Goal: Task Accomplishment & Management: Complete application form

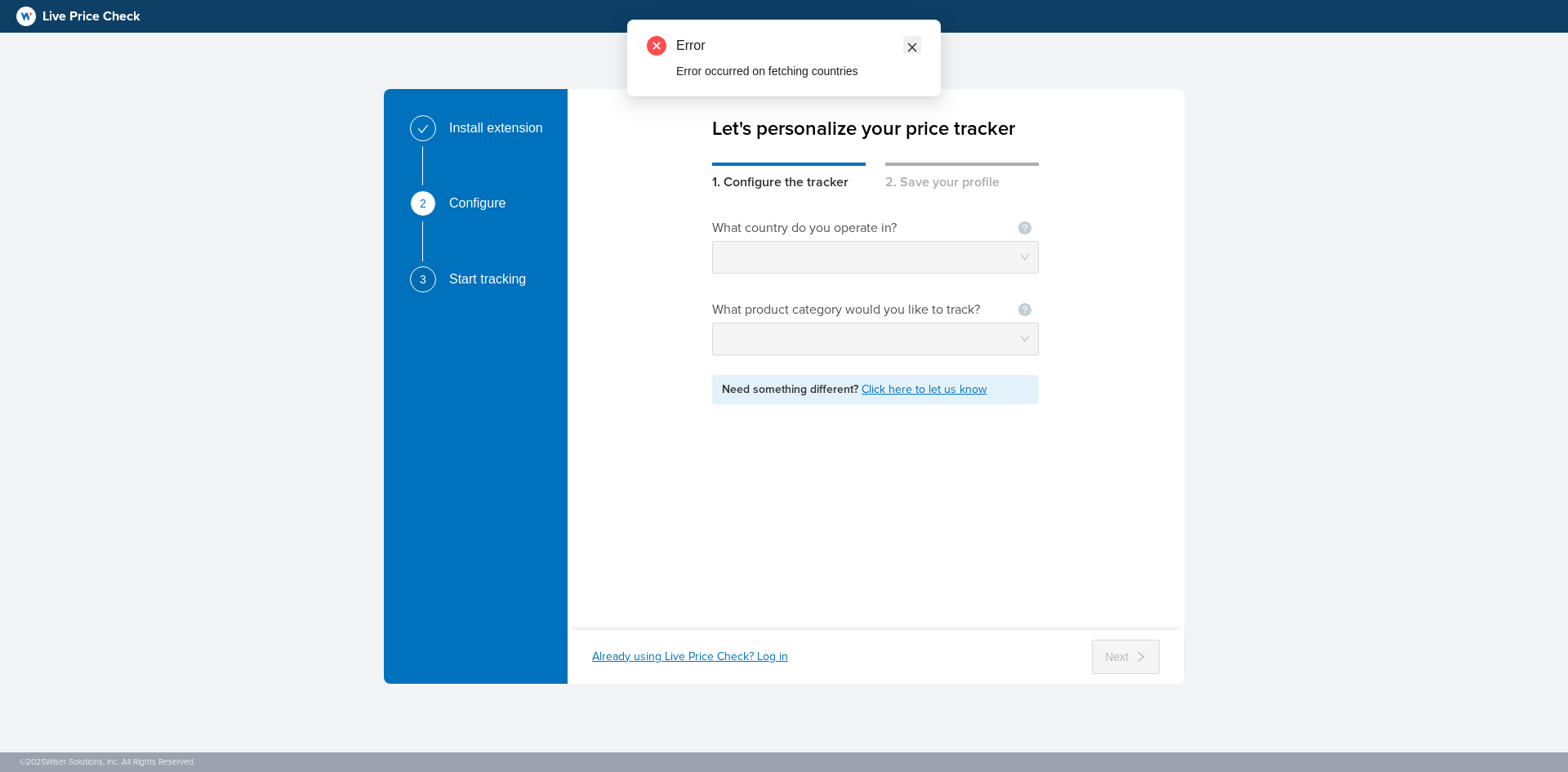
click at [906, 44] on icon "close" at bounding box center [911, 46] width 11 height 11
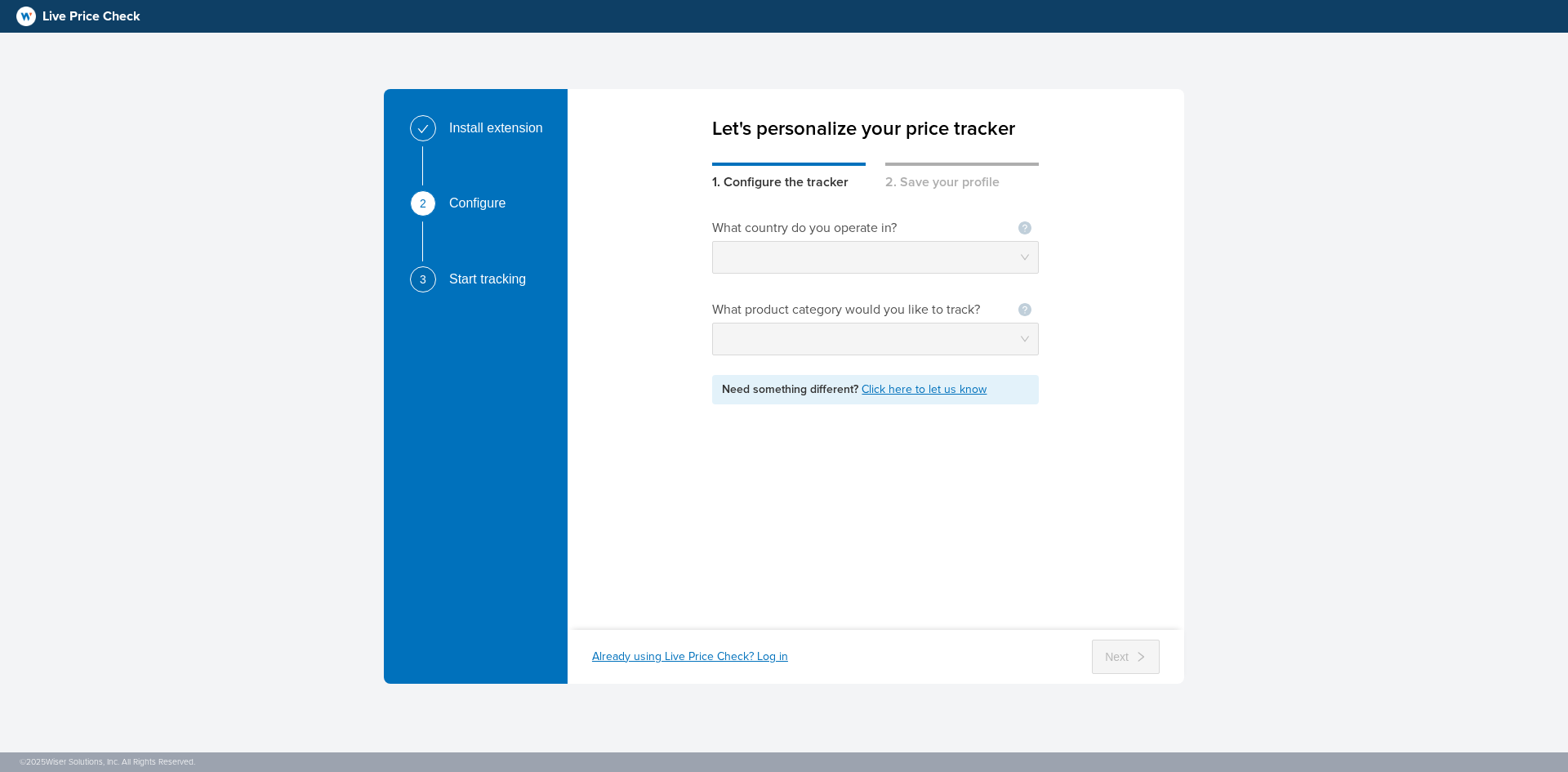
click at [816, 184] on div "1. Configure the tracker" at bounding box center [788, 177] width 153 height 30
click at [788, 188] on div "1. Configure the tracker" at bounding box center [788, 177] width 153 height 30
click at [872, 154] on div "Let's personalize your price tracker 1. Configure the tracker 2. Save your prof…" at bounding box center [875, 348] width 617 height 519
drag, startPoint x: 948, startPoint y: 161, endPoint x: 931, endPoint y: 174, distance: 21.4
click at [947, 167] on div "Let's personalize your price tracker 1. Configure the tracker 2. Save your prof…" at bounding box center [875, 348] width 617 height 519
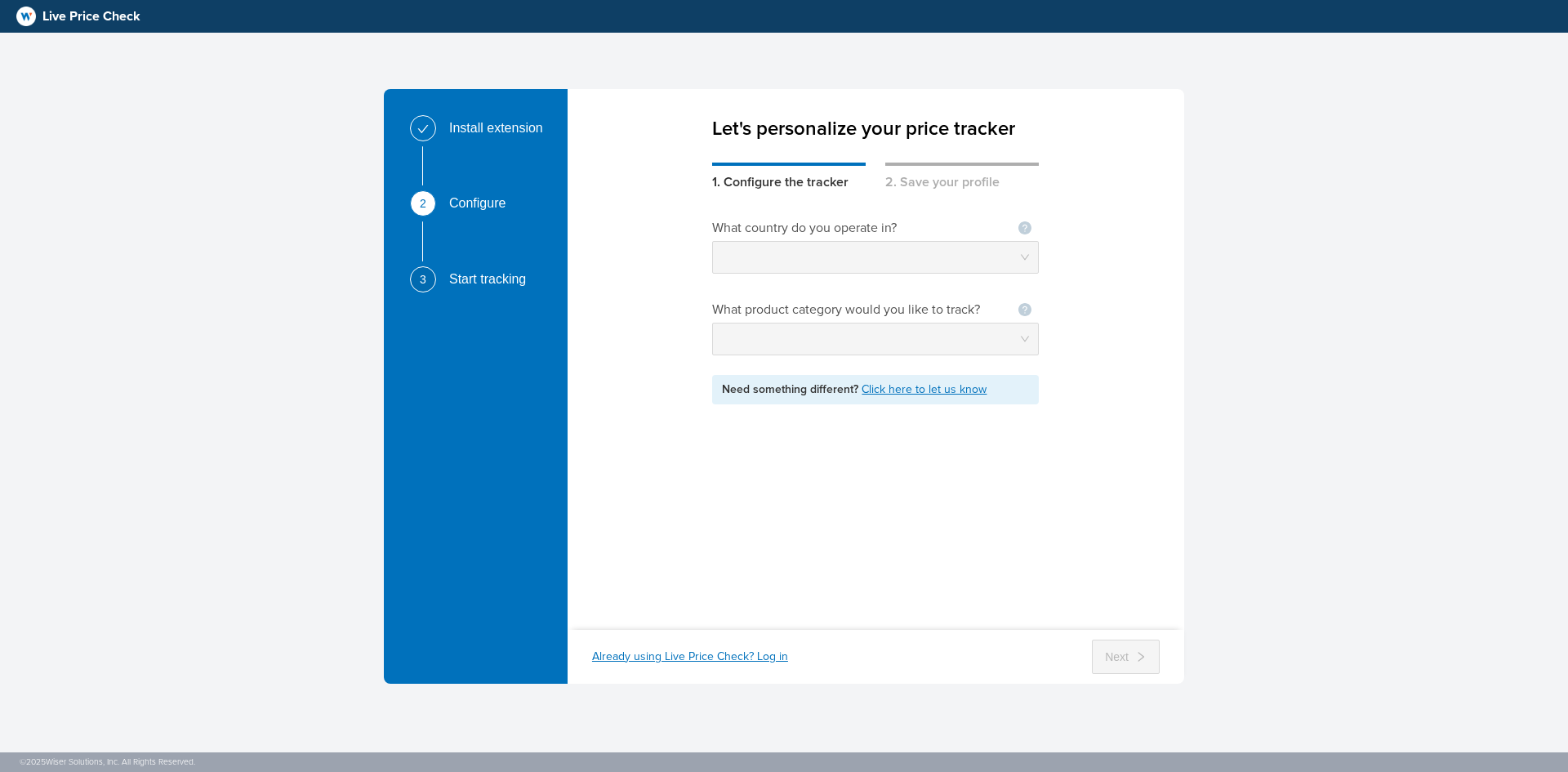
drag, startPoint x: 805, startPoint y: 237, endPoint x: 793, endPoint y: 270, distance: 35.1
click at [804, 239] on div "What country do you operate in? Not seeing your country ? Let us know" at bounding box center [875, 246] width 326 height 55
click at [815, 278] on div "What country do you operate in? Not seeing your country ? Let us know What prod…" at bounding box center [875, 311] width 326 height 186
click at [515, 280] on div "Start tracking" at bounding box center [494, 280] width 89 height 26
click at [477, 204] on div "Configure" at bounding box center [483, 204] width 69 height 26
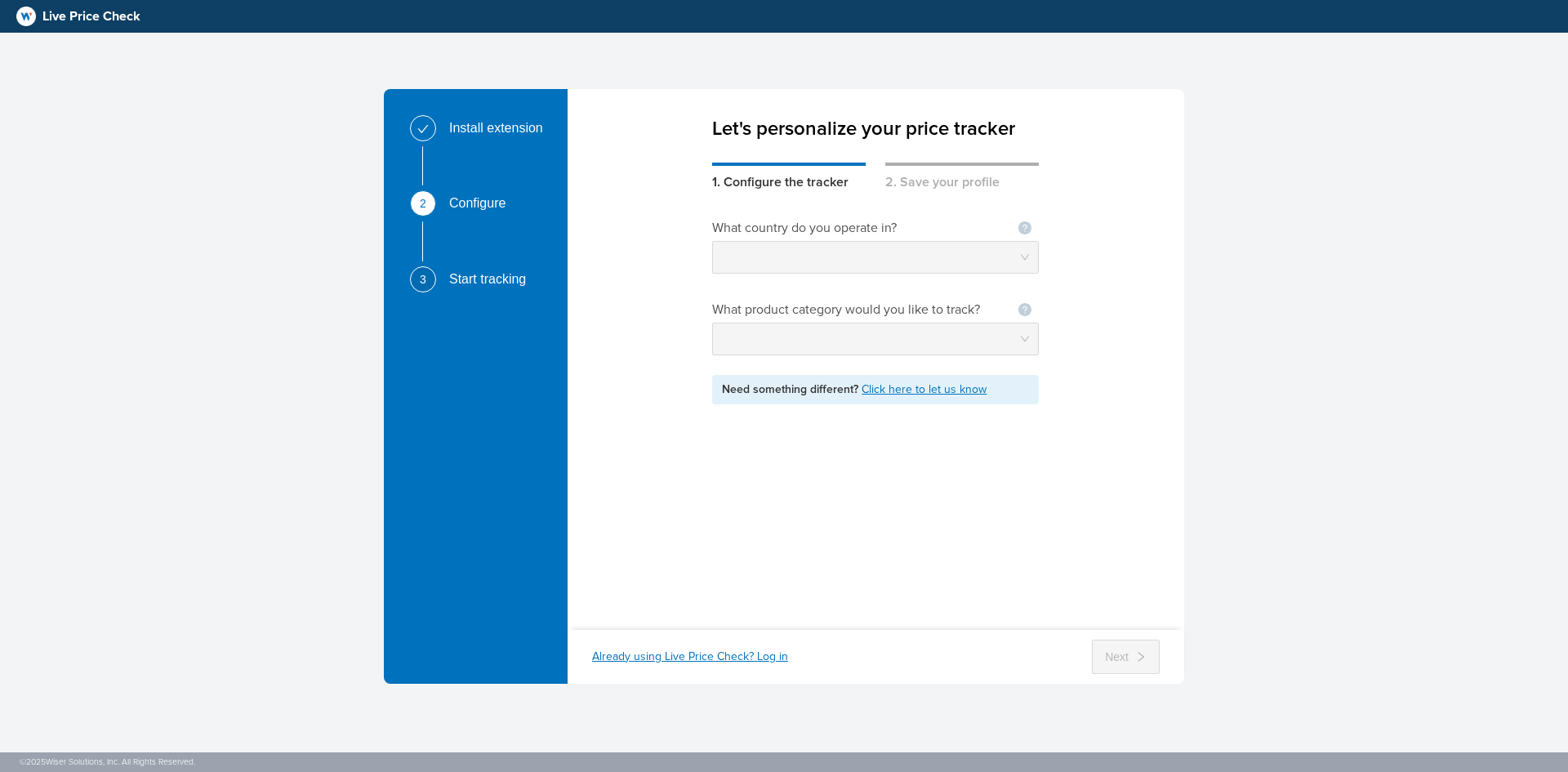
click at [913, 388] on link "Click here to let us know" at bounding box center [923, 390] width 125 height 14
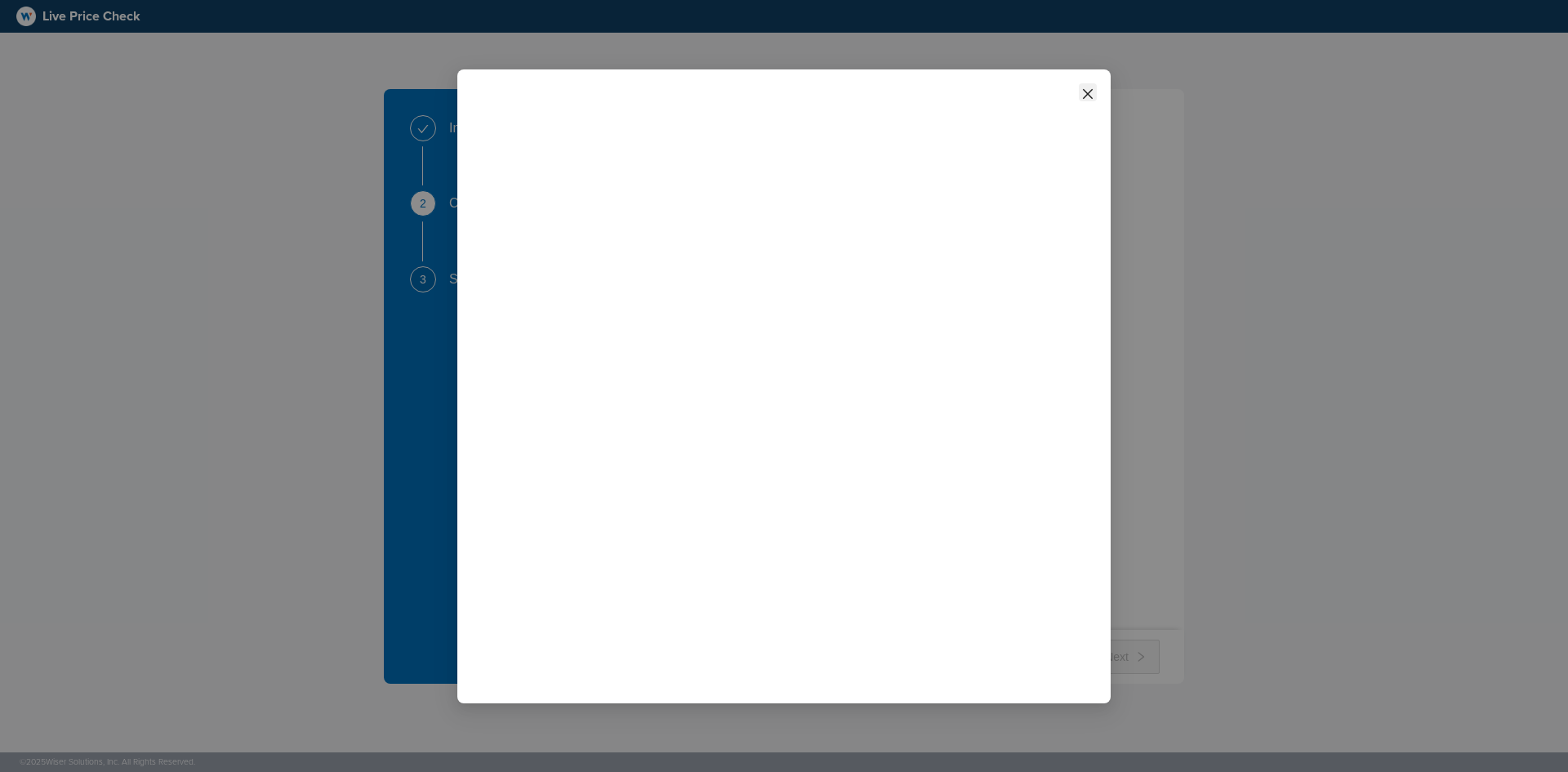
click at [1081, 89] on icon "close" at bounding box center [1087, 94] width 13 height 13
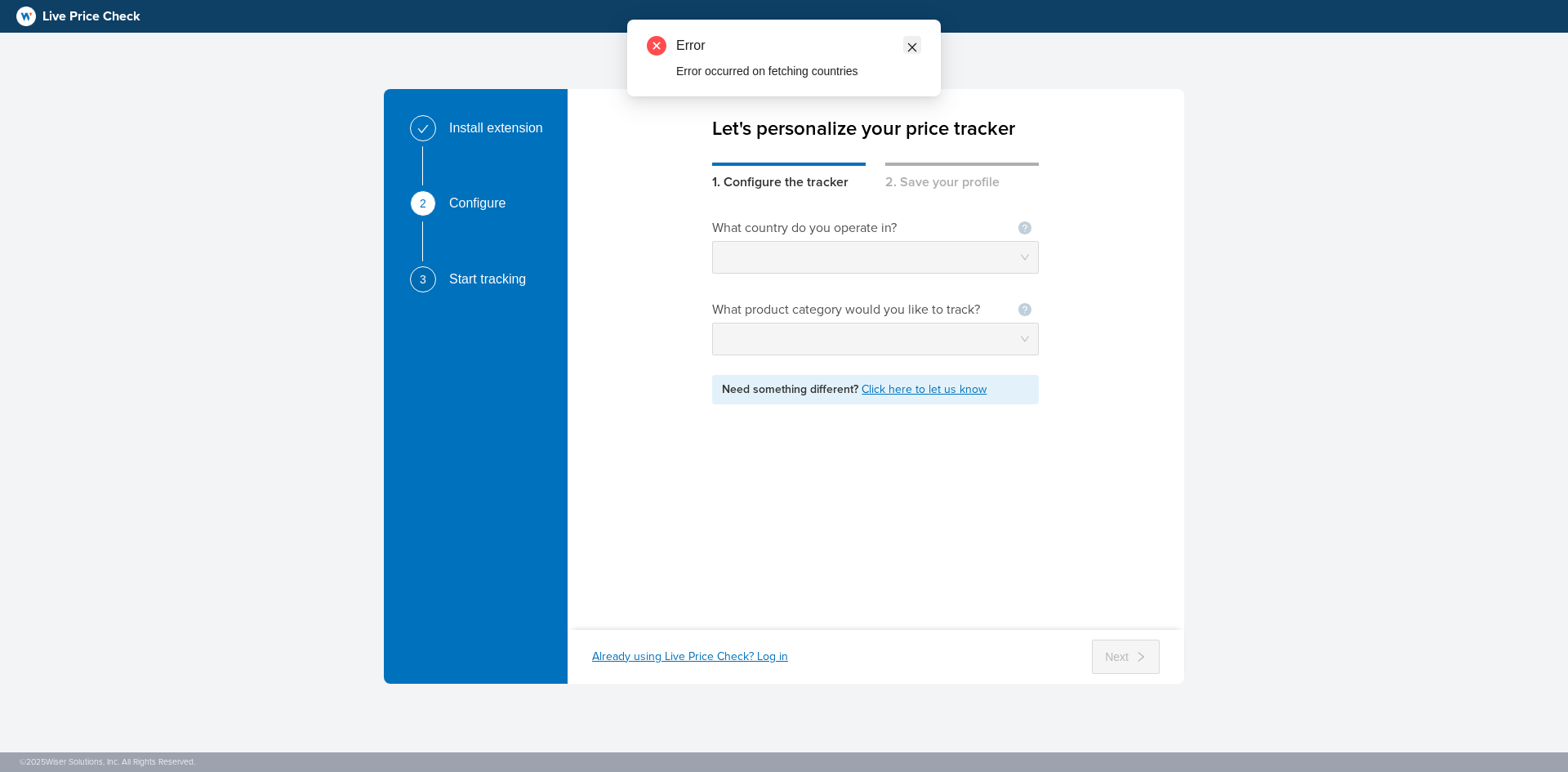
click at [909, 48] on icon "close" at bounding box center [911, 46] width 11 height 11
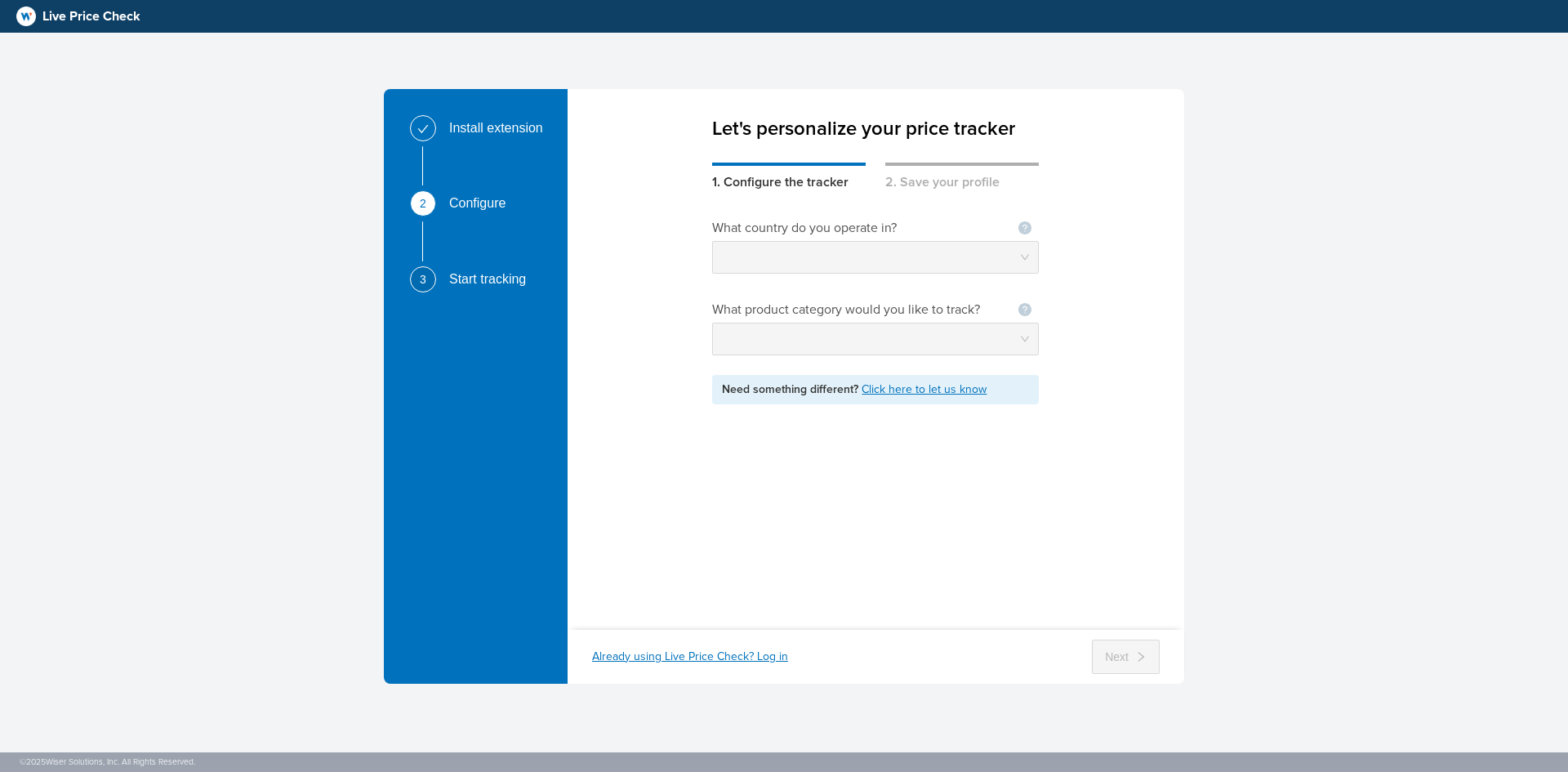
click at [916, 394] on link "Click here to let us know" at bounding box center [923, 390] width 125 height 14
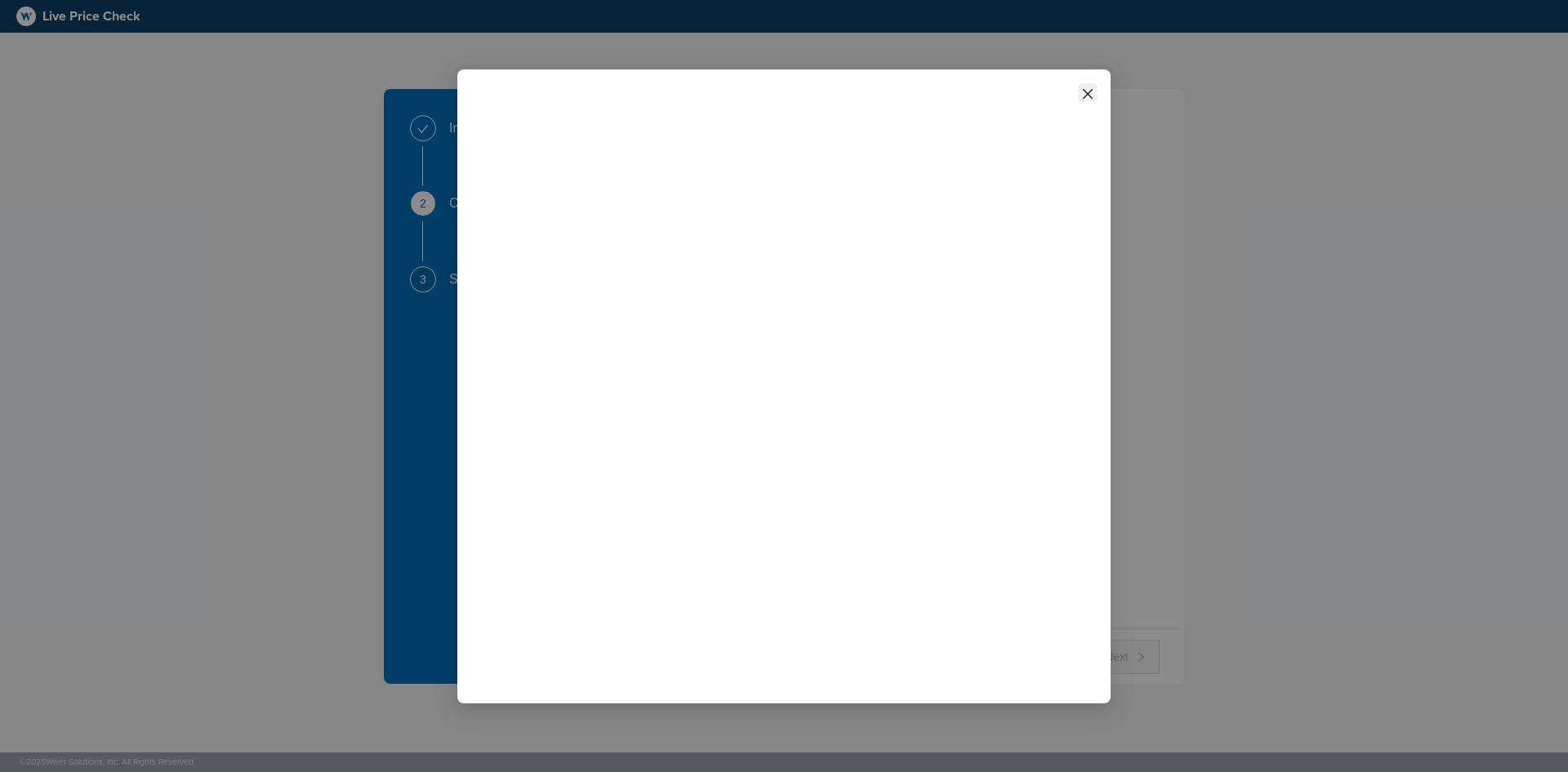
click at [1084, 94] on icon "close" at bounding box center [1087, 94] width 13 height 13
